Goal: Register for event/course

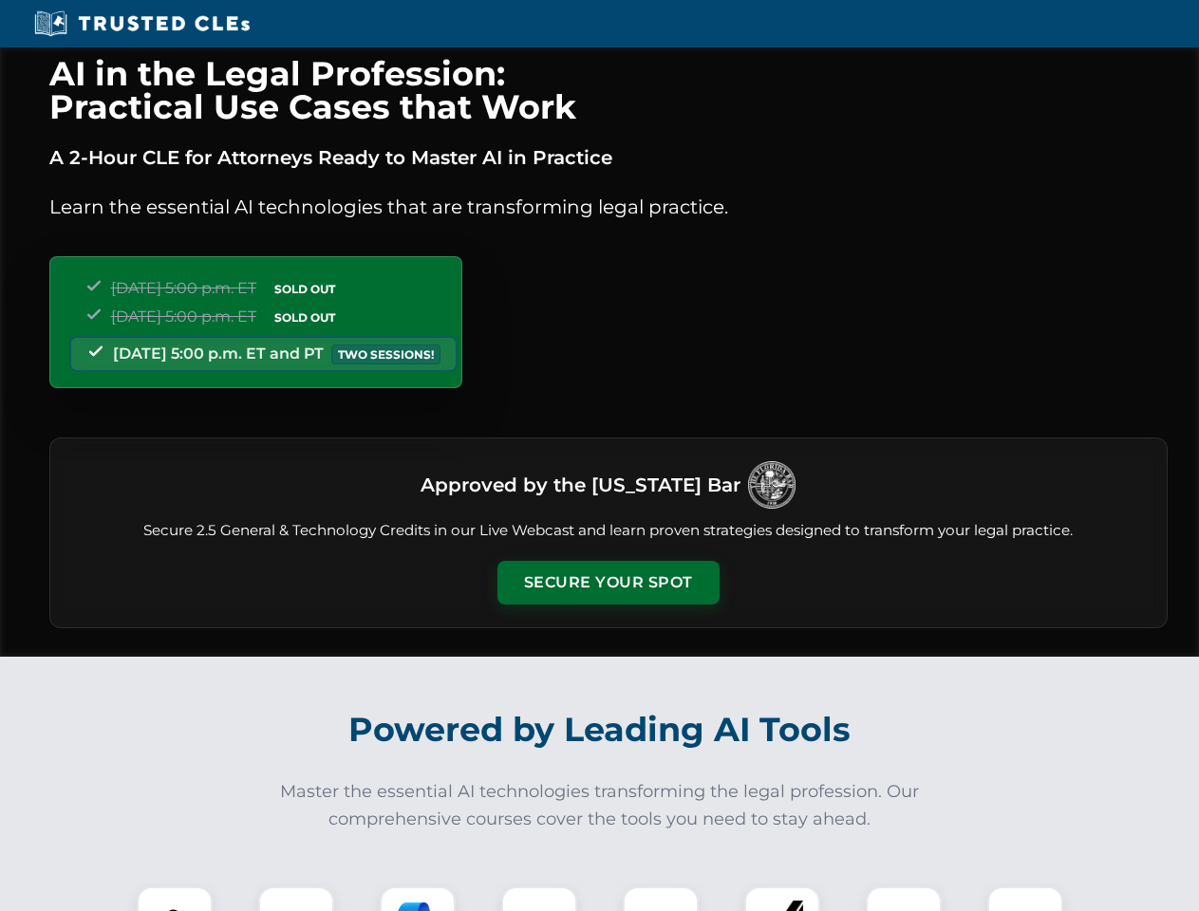
click at [607, 583] on button "Secure Your Spot" at bounding box center [608, 583] width 222 height 44
click at [175, 899] on img at bounding box center [174, 924] width 55 height 55
